Goal: Obtain resource: Download file/media

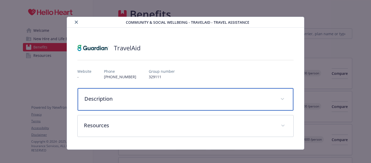
click at [285, 97] on span "details for plan Community & Social Wellbeing - TravelAid - Travel Assistance" at bounding box center [282, 99] width 8 height 8
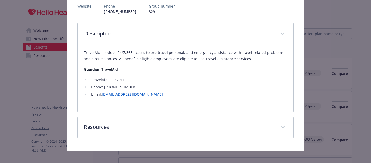
scroll to position [70, 0]
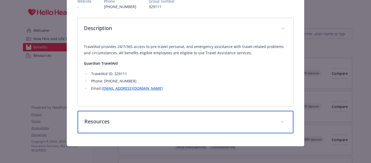
click at [284, 120] on span "details for plan Community & Social Wellbeing - TravelAid - Travel Assistance" at bounding box center [282, 122] width 8 height 8
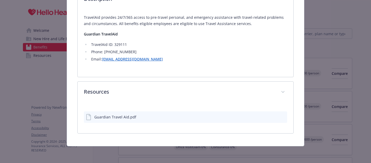
scroll to position [99, 0]
click at [122, 116] on div "Guardian Travel Aid.pdf" at bounding box center [115, 116] width 42 height 5
click at [274, 115] on icon "download file" at bounding box center [274, 116] width 4 height 4
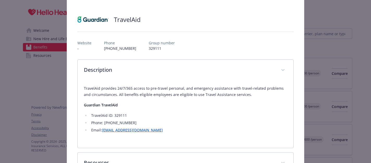
scroll to position [0, 0]
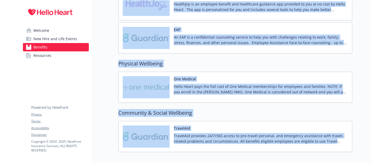
scroll to position [853, 0]
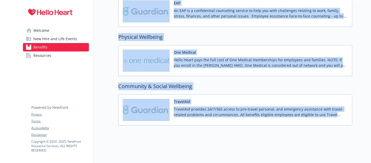
click at [148, 54] on img at bounding box center [146, 61] width 47 height 22
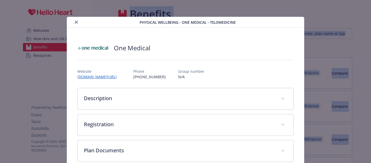
scroll to position [853, 0]
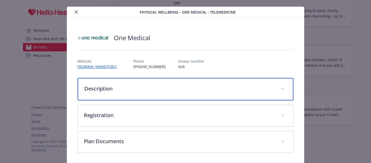
click at [283, 88] on span "details for plan Physical Wellbeing - One Medical - TeleMedicine" at bounding box center [282, 89] width 8 height 8
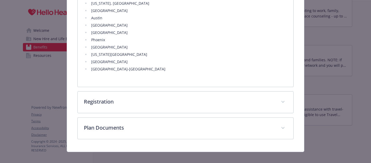
scroll to position [289, 0]
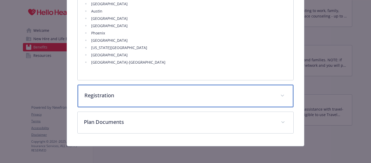
click at [284, 92] on div "Registration" at bounding box center [186, 96] width 216 height 22
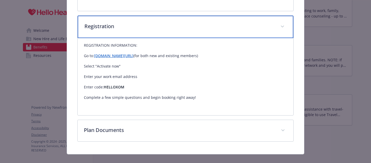
scroll to position [366, 0]
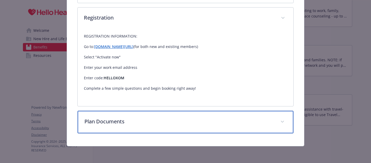
click at [283, 121] on span "details for plan Physical Wellbeing - One Medical - TeleMedicine" at bounding box center [282, 122] width 8 height 8
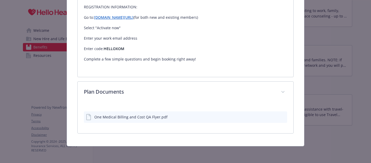
scroll to position [395, 0]
click at [231, 119] on div "One Medical Billing and Cost QA Flyer.pdf" at bounding box center [185, 116] width 203 height 11
click at [282, 116] on icon "preview file" at bounding box center [282, 117] width 5 height 4
